Goal: Manage account settings

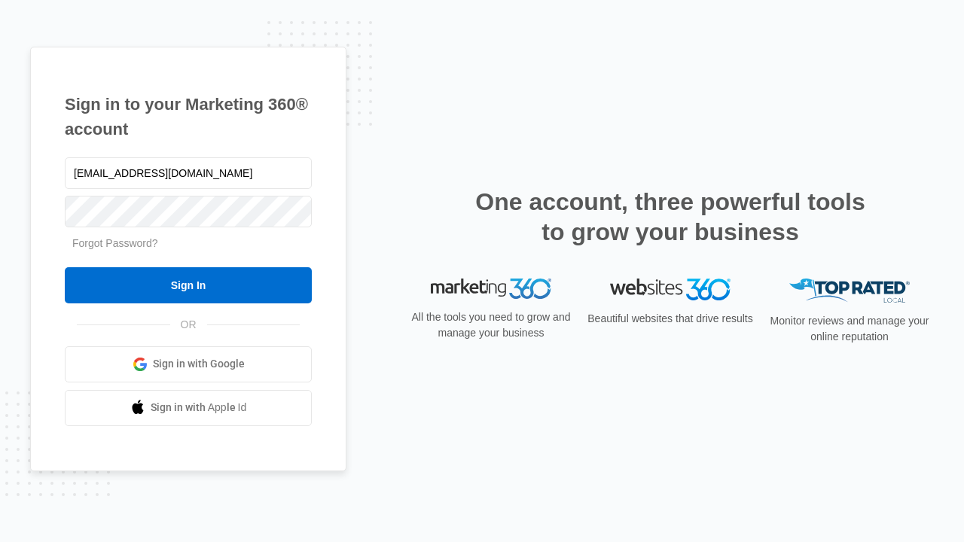
type input "dankie614@gmail.com"
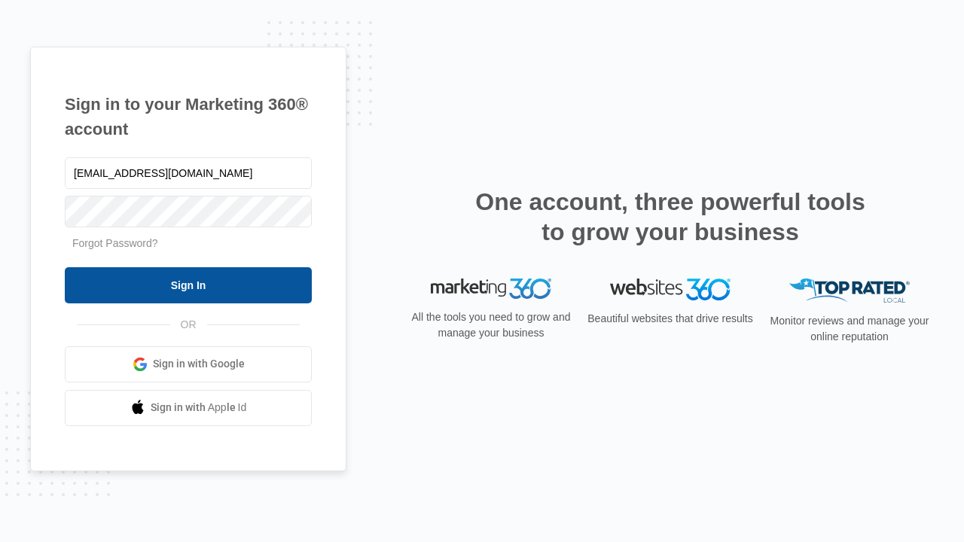
click at [188, 285] on input "Sign In" at bounding box center [188, 285] width 247 height 36
